Goal: Find specific fact

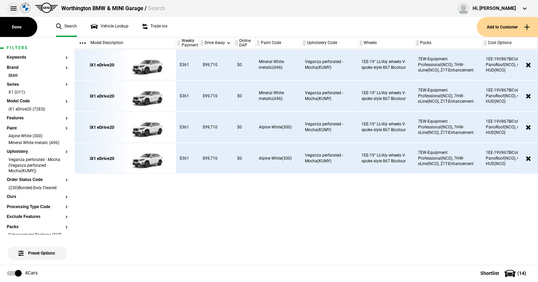
click at [13, 8] on button at bounding box center [14, 9] width 14 height 14
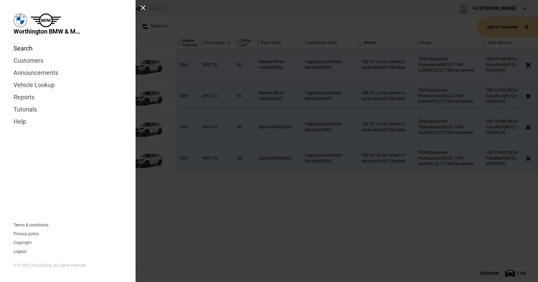
click at [21, 47] on link "Search" at bounding box center [68, 48] width 108 height 12
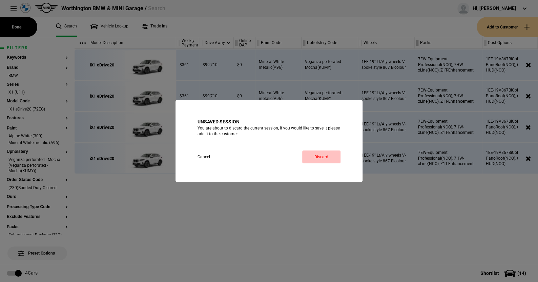
click at [320, 154] on link "Discard" at bounding box center [321, 156] width 38 height 13
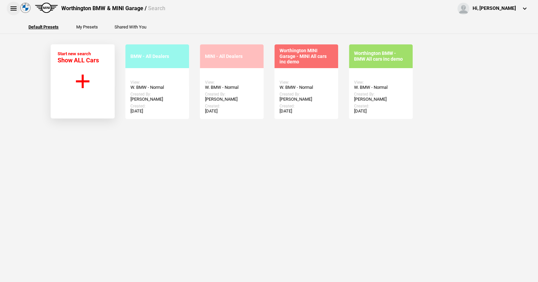
click at [13, 8] on button at bounding box center [14, 9] width 14 height 14
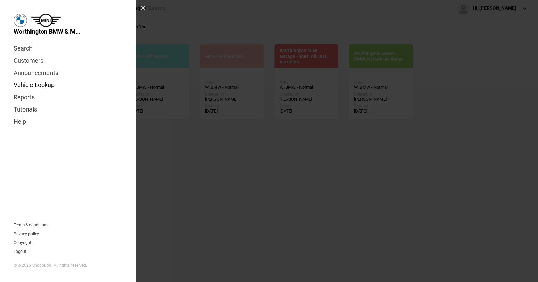
click at [43, 82] on link "Vehicle Lookup" at bounding box center [68, 85] width 108 height 12
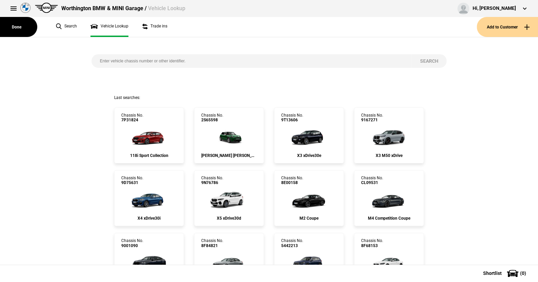
click at [95, 59] on input "search" at bounding box center [252, 61] width 320 height 14
paste input "1523395"
type input "1523395"
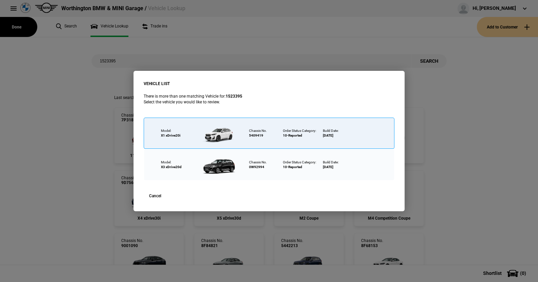
click at [219, 130] on div at bounding box center [220, 133] width 44 height 24
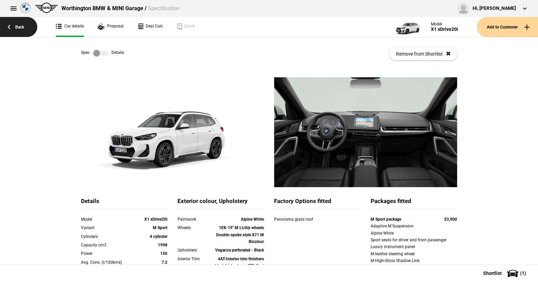
click at [18, 26] on link "Back" at bounding box center [18, 27] width 37 height 20
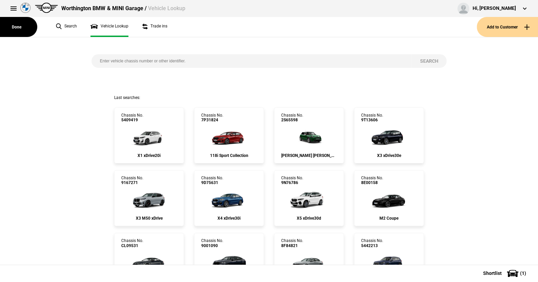
click at [130, 61] on input "search" at bounding box center [252, 61] width 320 height 14
type input "gd53613"
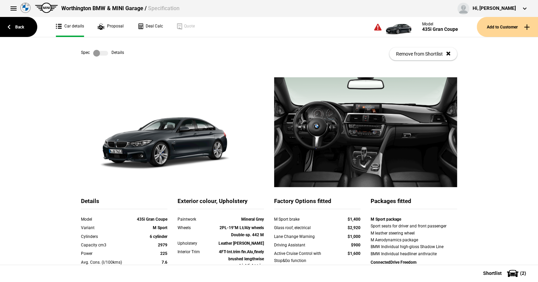
click at [103, 54] on label at bounding box center [100, 53] width 15 height 7
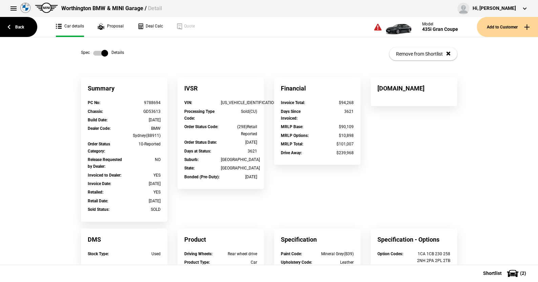
click at [93, 51] on label at bounding box center [100, 53] width 15 height 7
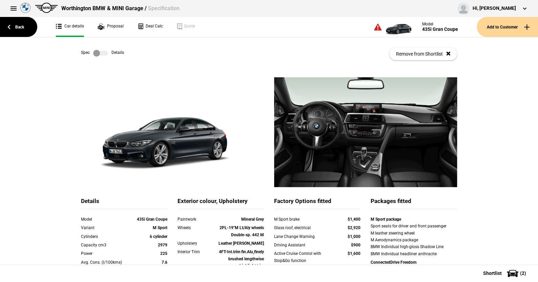
click at [98, 51] on label at bounding box center [100, 53] width 15 height 7
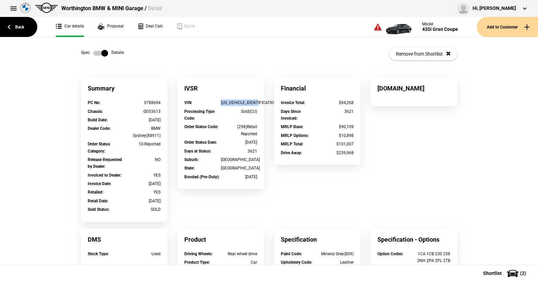
drag, startPoint x: 216, startPoint y: 102, endPoint x: 263, endPoint y: 102, distance: 47.5
click at [263, 102] on div "IVSR VIN : WBA4B12010GD53613 Processing Type Code : Sold(CU) Order Status Code …" at bounding box center [221, 136] width 97 height 118
copy div "WBA4B12010GD53613"
